Goal: Task Accomplishment & Management: Complete application form

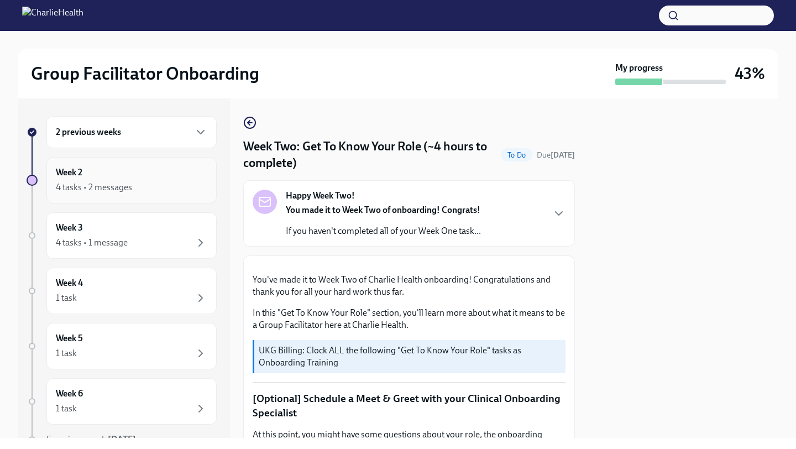
click at [132, 176] on div "Week 2 4 tasks • 2 messages" at bounding box center [132, 180] width 152 height 28
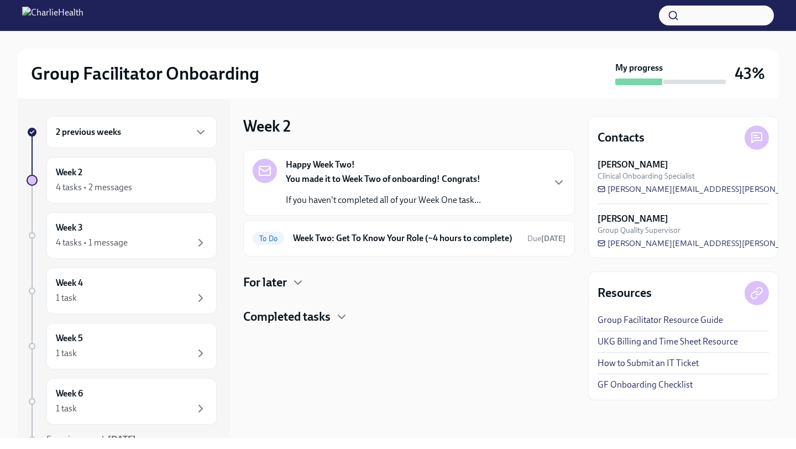
click at [132, 176] on div "Week 2 4 tasks • 2 messages" at bounding box center [132, 180] width 152 height 28
click at [356, 243] on h6 "Week Two: Get To Know Your Role (~4 hours to complete)" at bounding box center [406, 238] width 226 height 12
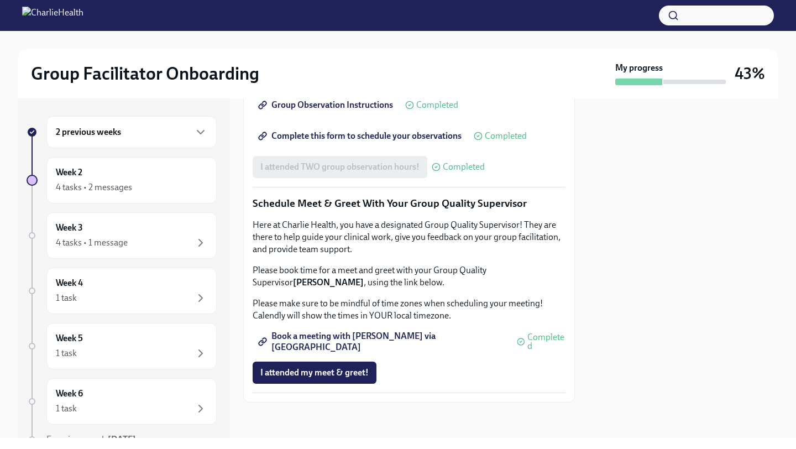
scroll to position [1028, 0]
click at [150, 170] on div "Week 2 4 tasks • 2 messages" at bounding box center [132, 180] width 152 height 28
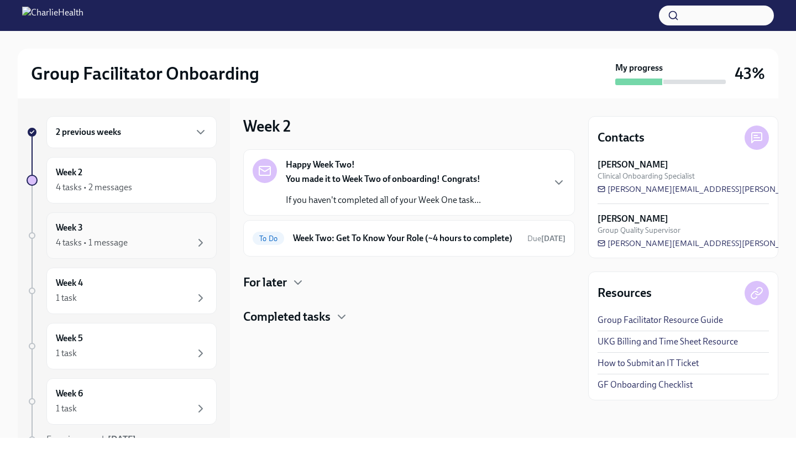
click at [157, 238] on div "4 tasks • 1 message" at bounding box center [132, 242] width 152 height 13
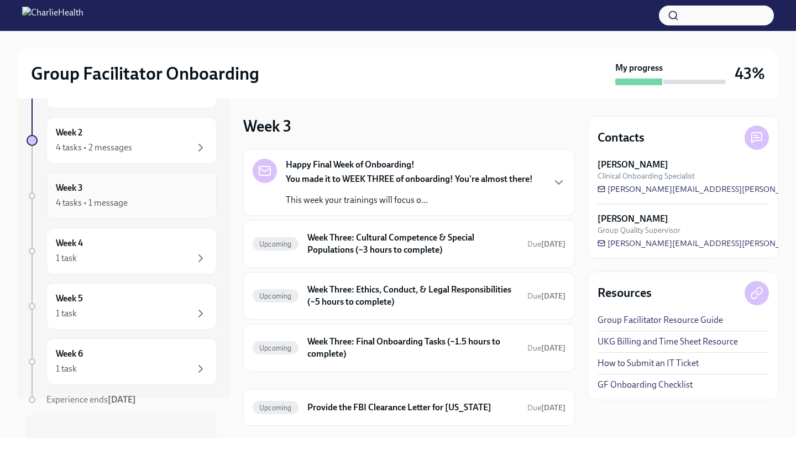
scroll to position [41, 0]
click at [129, 243] on div "Week 4 1 task" at bounding box center [132, 250] width 152 height 28
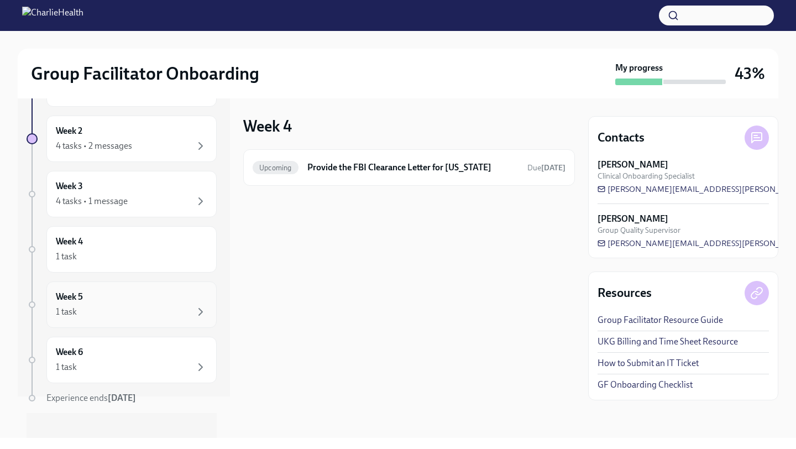
click at [134, 292] on div "Week 5 1 task" at bounding box center [132, 305] width 152 height 28
click at [129, 339] on div "Week 6 1 task" at bounding box center [131, 360] width 170 height 46
click at [128, 311] on div "1 task" at bounding box center [132, 311] width 152 height 13
click at [133, 248] on div "Week 4 1 task" at bounding box center [132, 250] width 152 height 28
click at [110, 189] on div "Week 3 4 tasks • 1 message" at bounding box center [132, 194] width 152 height 28
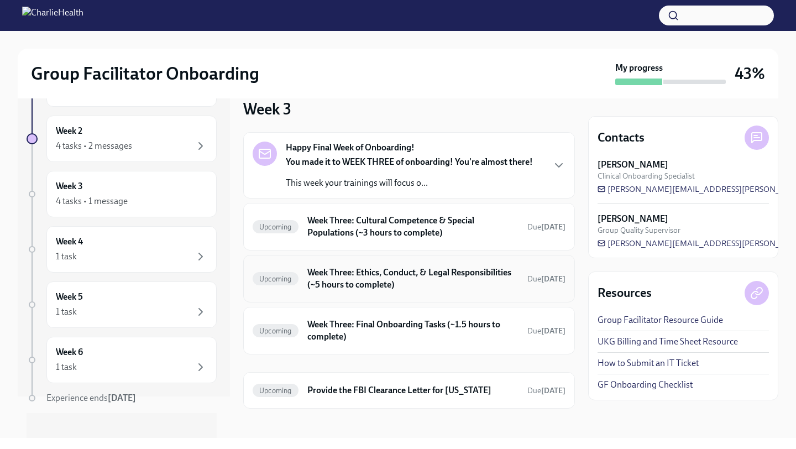
scroll to position [23, 0]
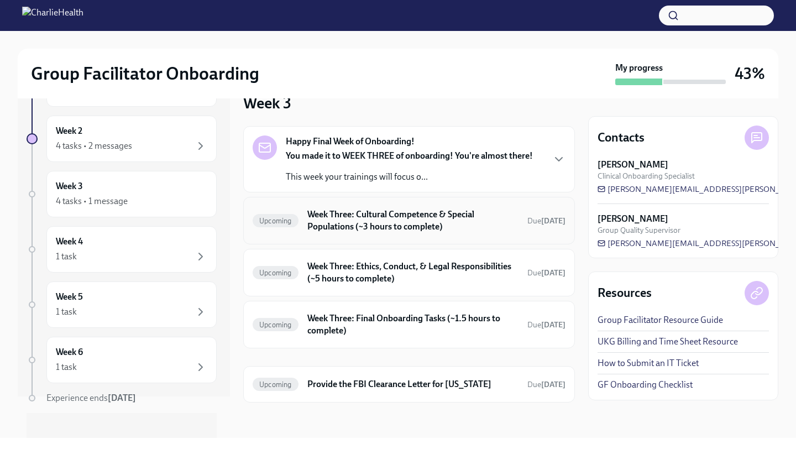
click at [349, 225] on h6 "Week Three: Cultural Competence & Special Populations (~3 hours to complete)" at bounding box center [412, 220] width 211 height 24
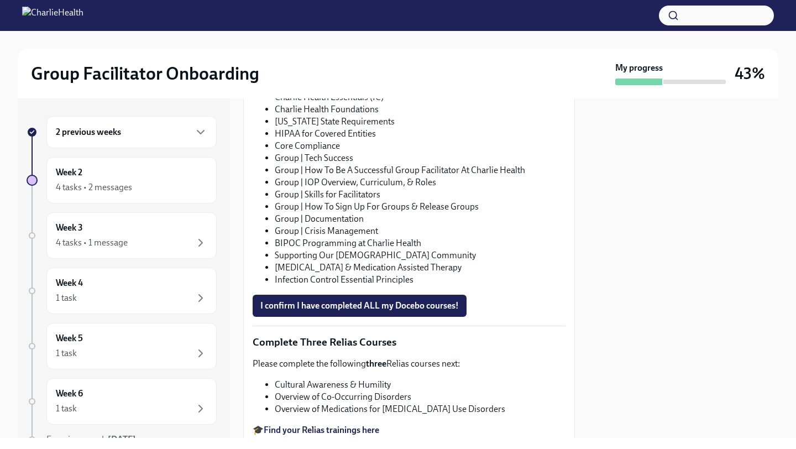
scroll to position [819, 0]
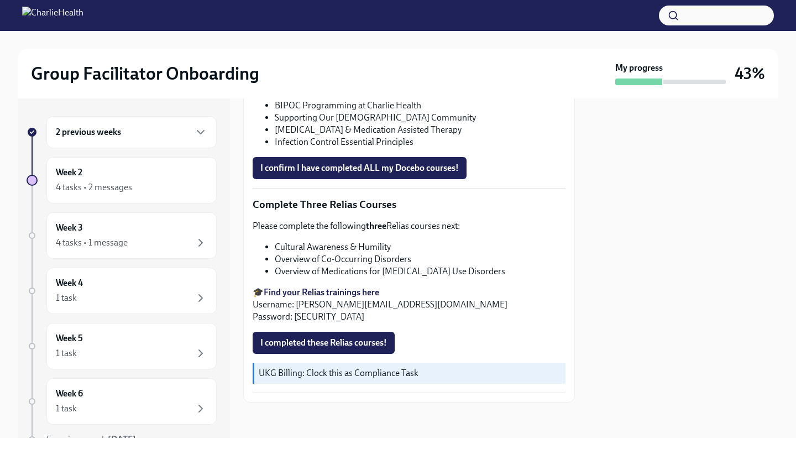
click at [139, 139] on div "2 previous weeks" at bounding box center [131, 132] width 170 height 32
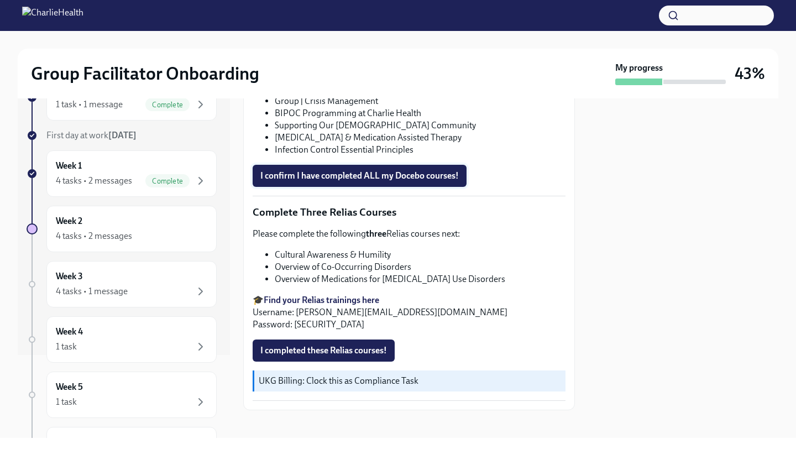
scroll to position [811, 0]
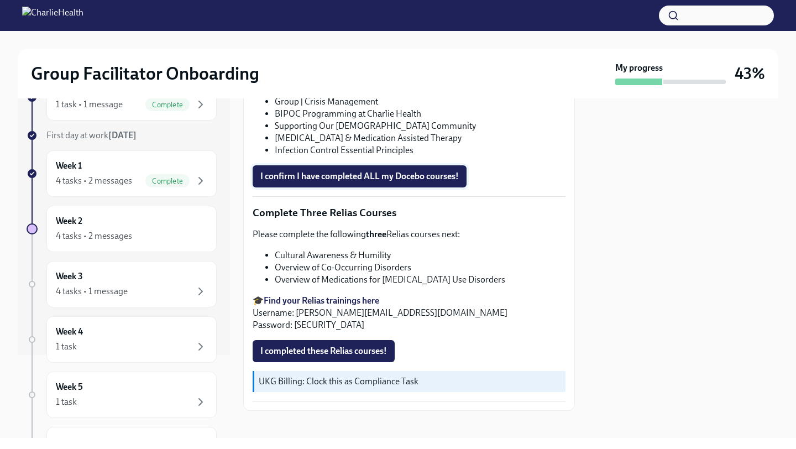
click at [260, 168] on button "I confirm I have completed ALL my Docebo courses!" at bounding box center [360, 176] width 214 height 22
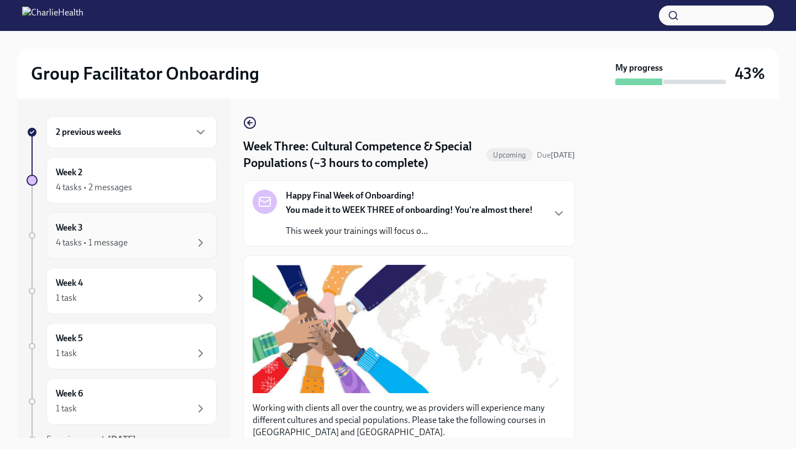
click at [96, 243] on div "4 tasks • 1 message" at bounding box center [92, 243] width 72 height 12
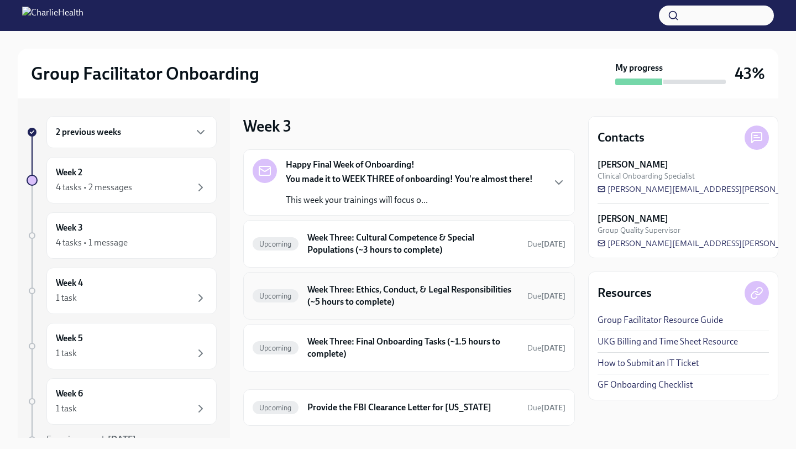
scroll to position [23, 0]
